Goal: Find specific page/section: Find specific page/section

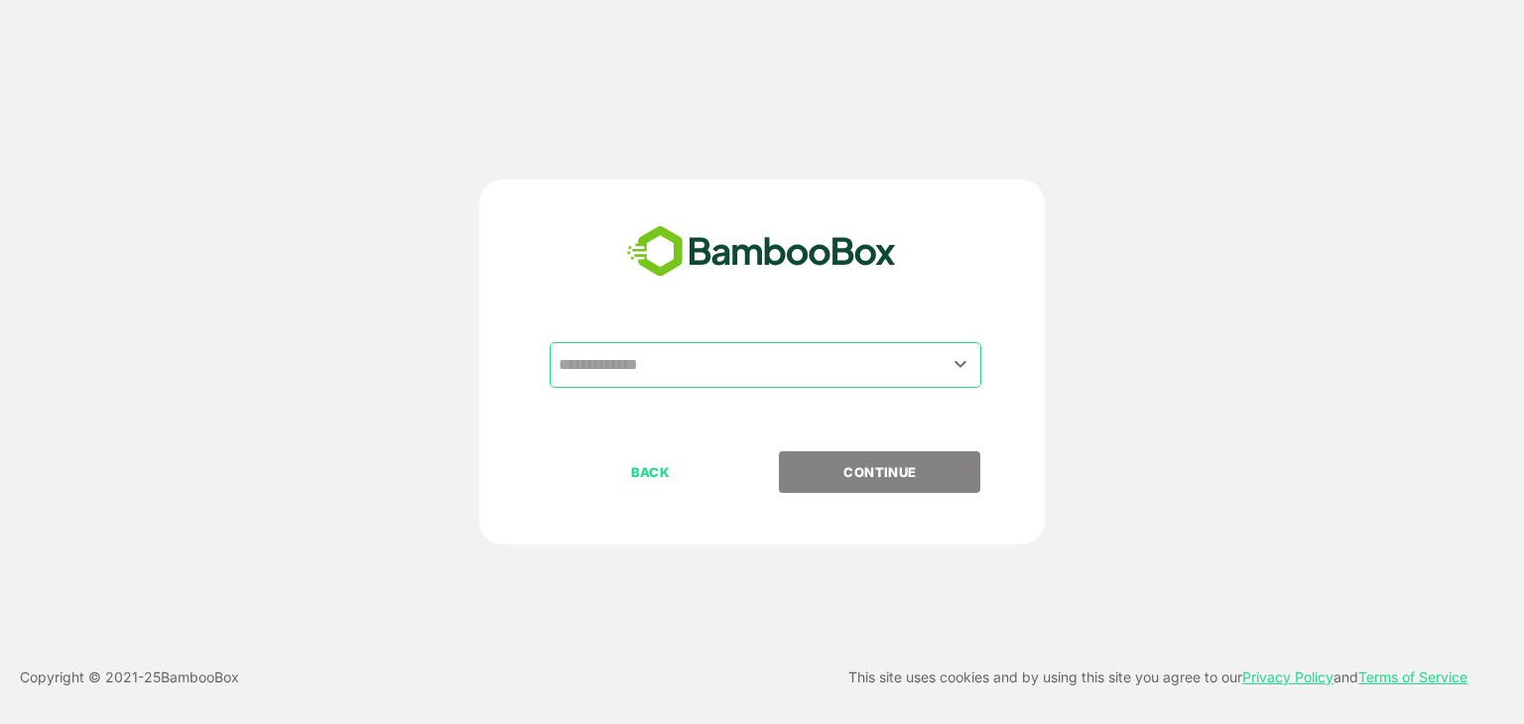
click at [674, 378] on input "text" at bounding box center [766, 365] width 424 height 38
click at [633, 366] on input "text" at bounding box center [766, 365] width 424 height 38
click at [964, 366] on icon "Open" at bounding box center [960, 364] width 24 height 24
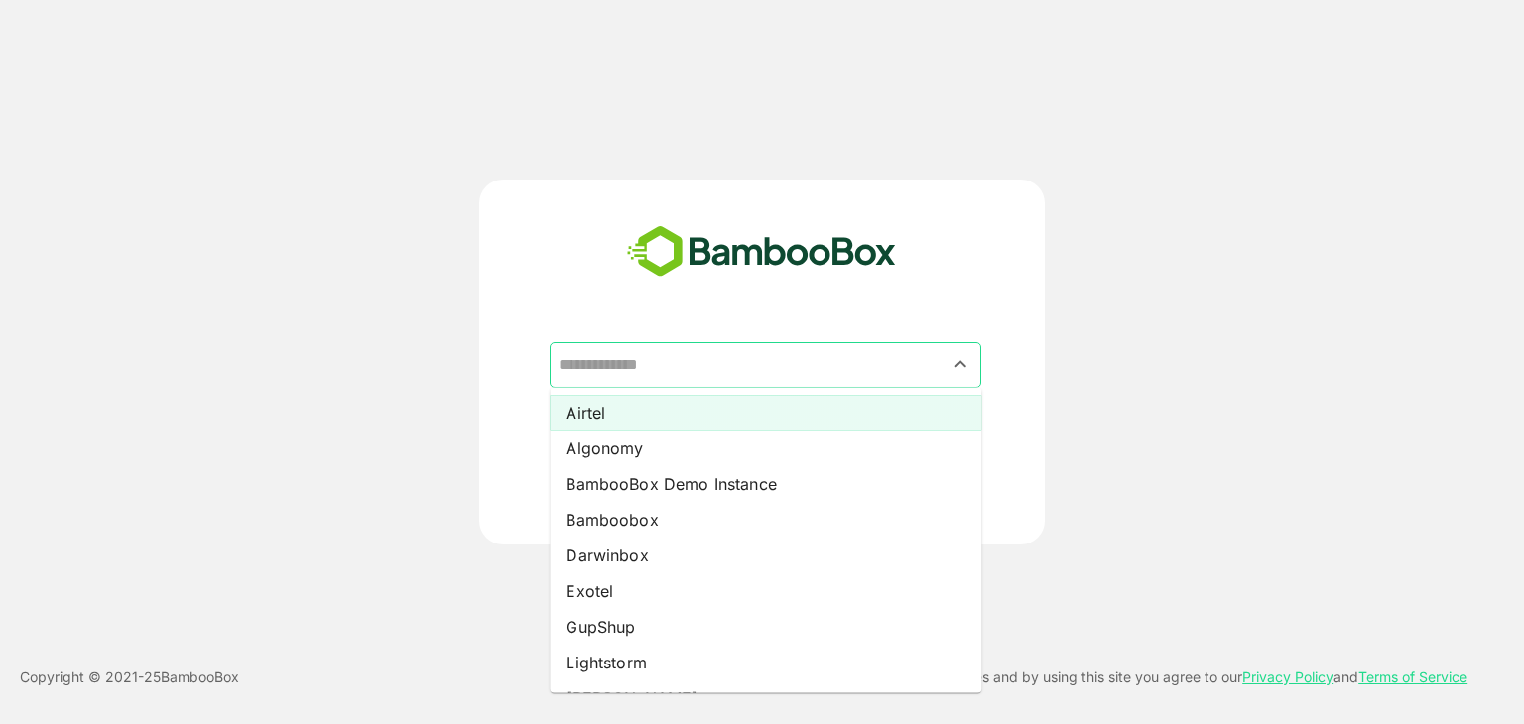
click at [621, 418] on li "Airtel" at bounding box center [766, 413] width 432 height 36
type input "******"
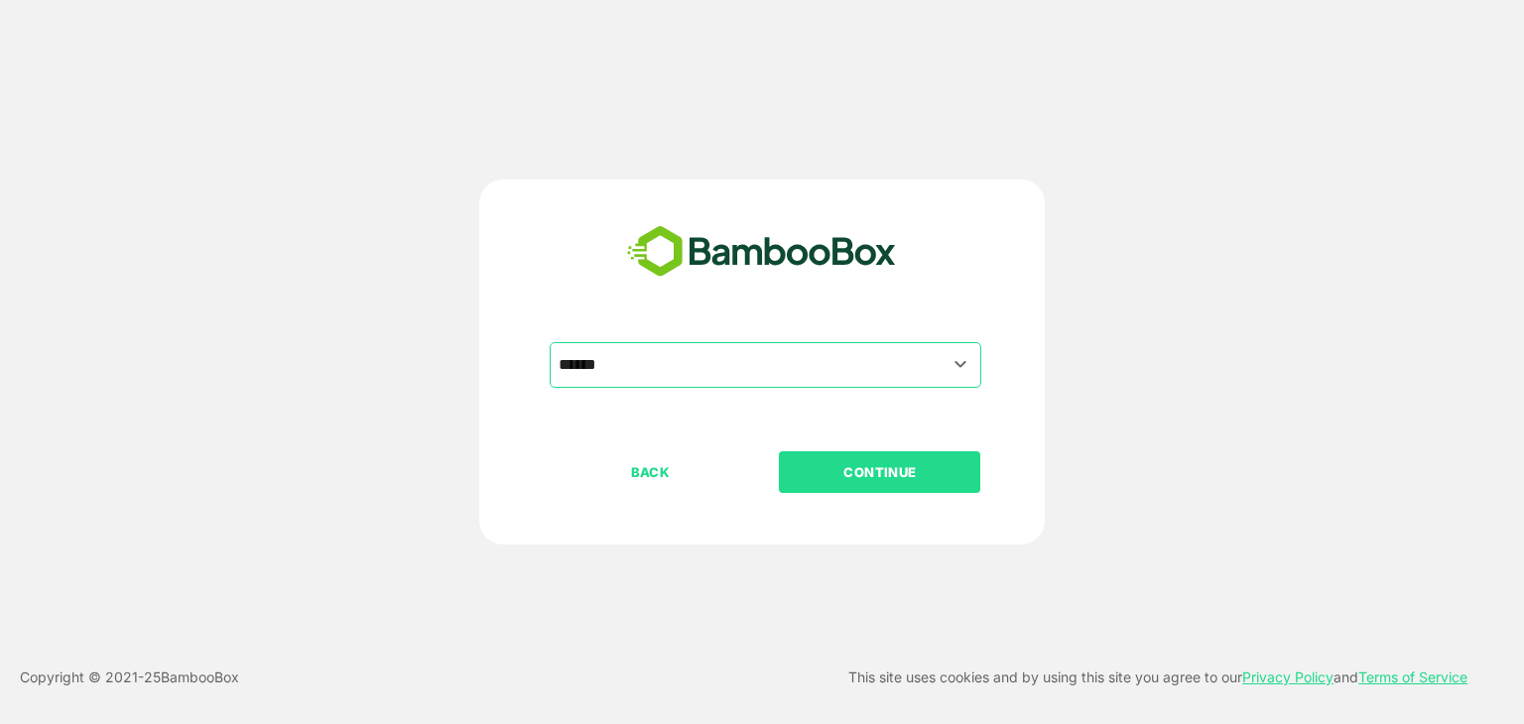
click at [822, 457] on button "CONTINUE" at bounding box center [879, 472] width 201 height 42
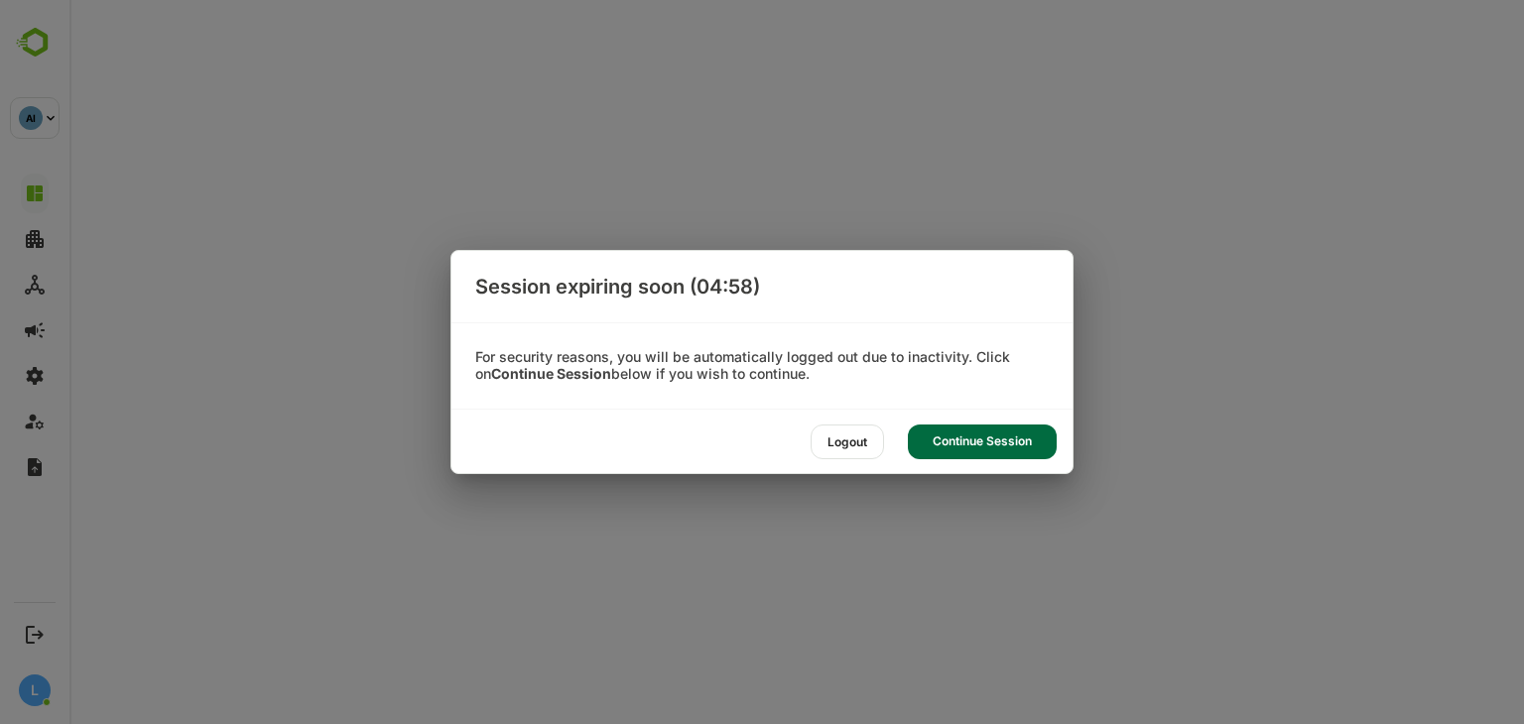
click at [956, 457] on div "Continue Session" at bounding box center [982, 442] width 149 height 35
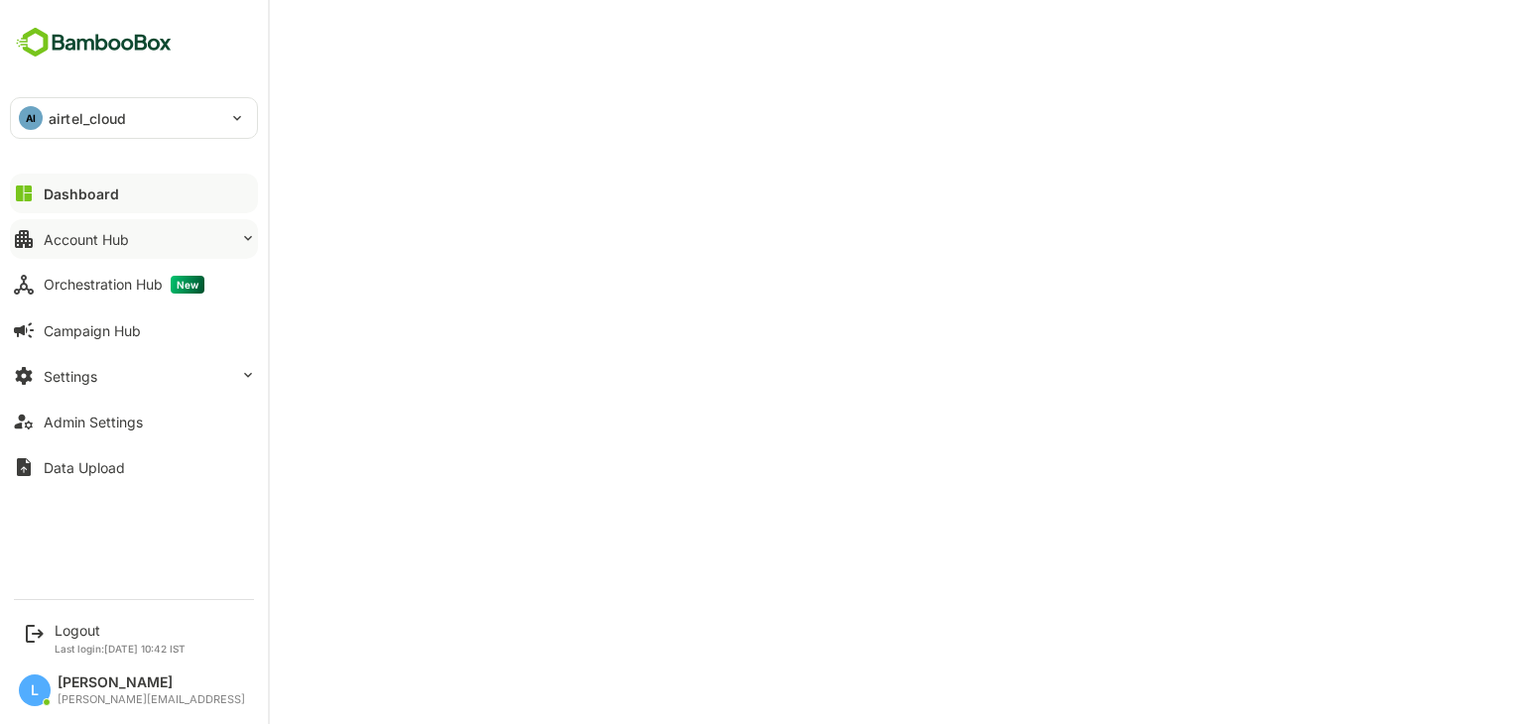
click at [123, 227] on button "Account Hub" at bounding box center [134, 239] width 248 height 40
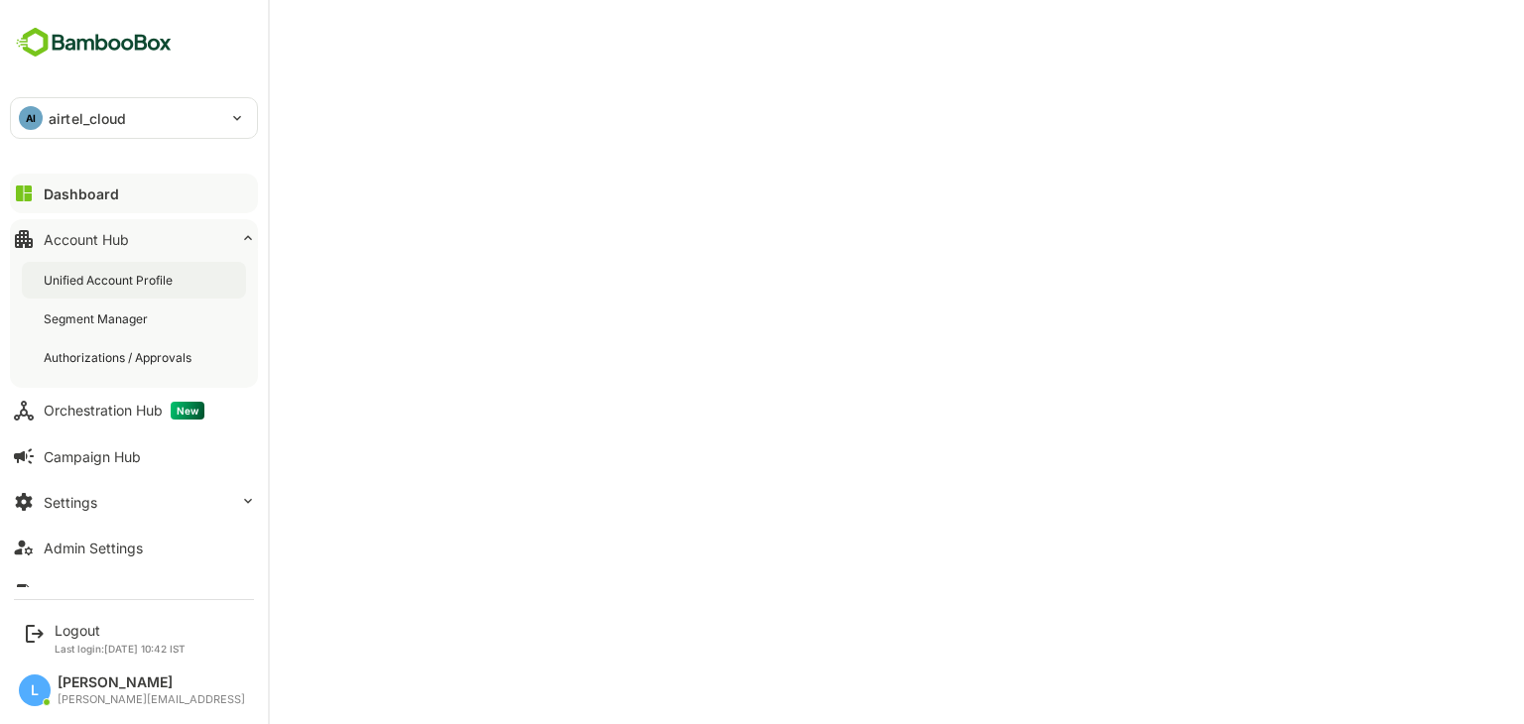
click at [111, 282] on div "Unified Account Profile" at bounding box center [110, 280] width 133 height 17
